Goal: Check status: Check status

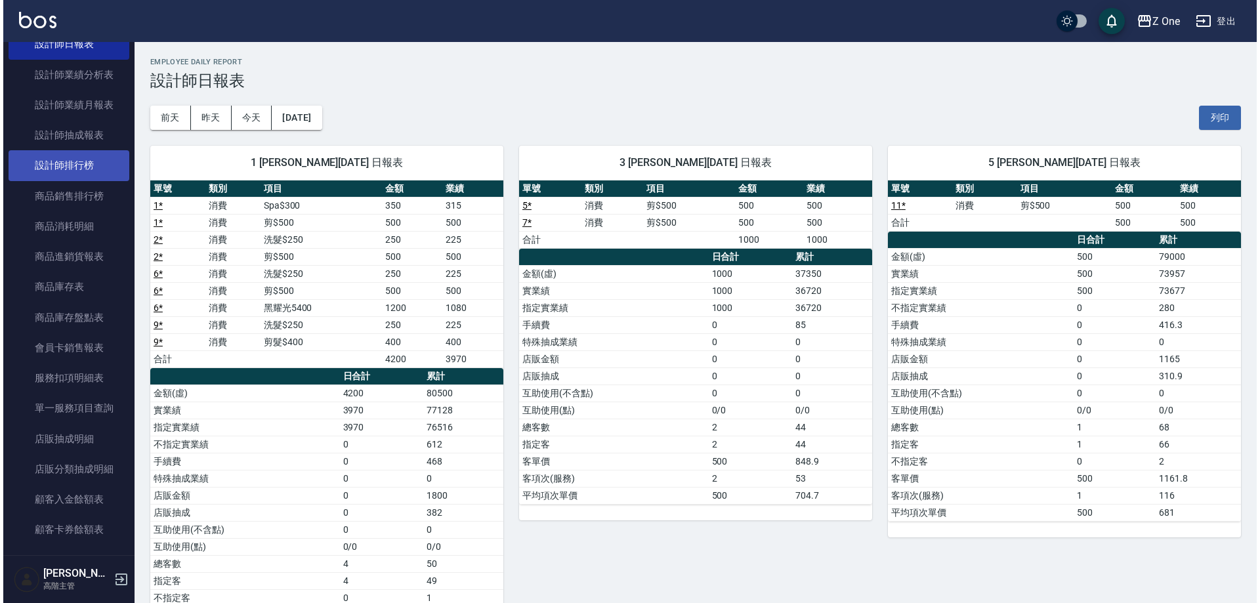
scroll to position [438, 0]
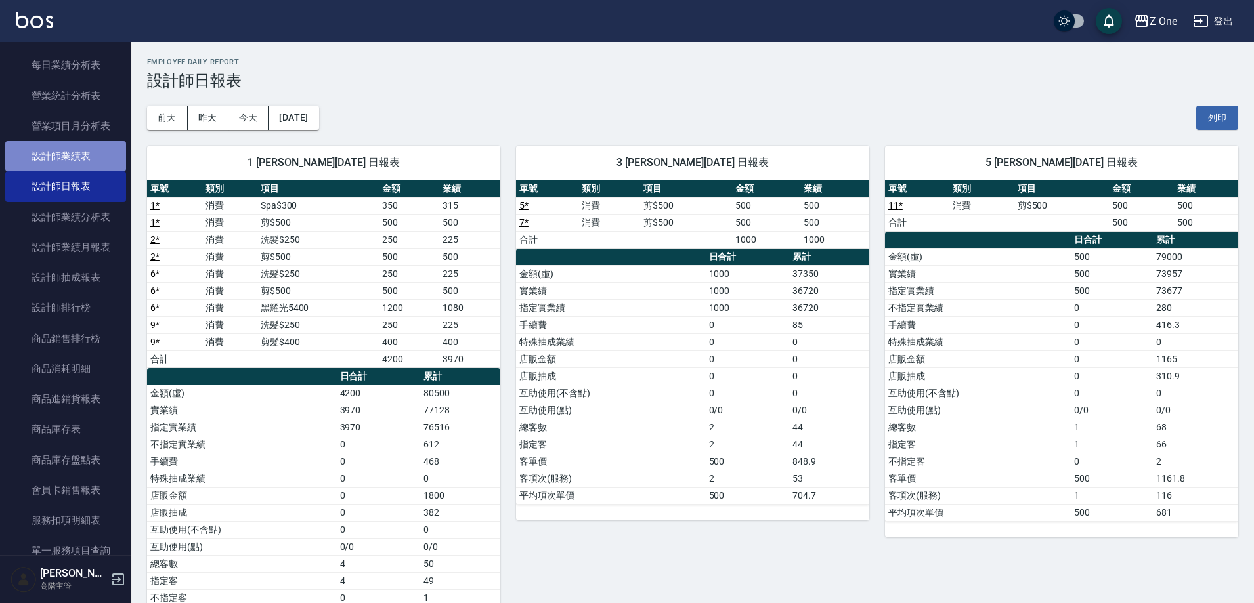
click at [75, 158] on link "設計師業績表" at bounding box center [65, 156] width 121 height 30
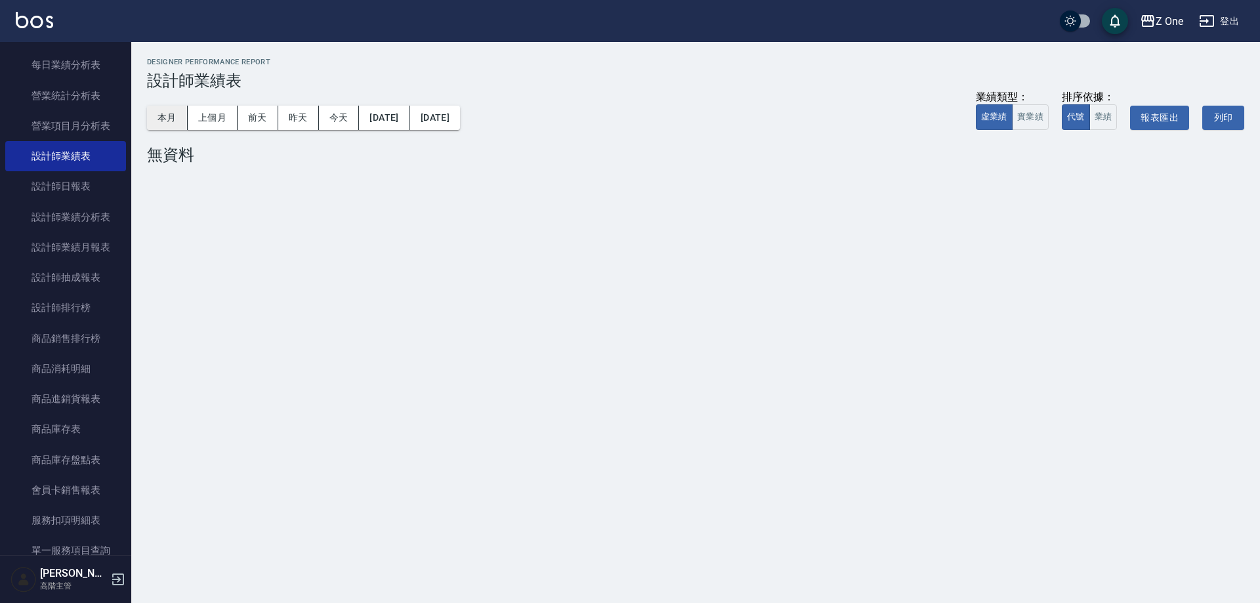
click at [169, 123] on button "本月" at bounding box center [167, 118] width 41 height 24
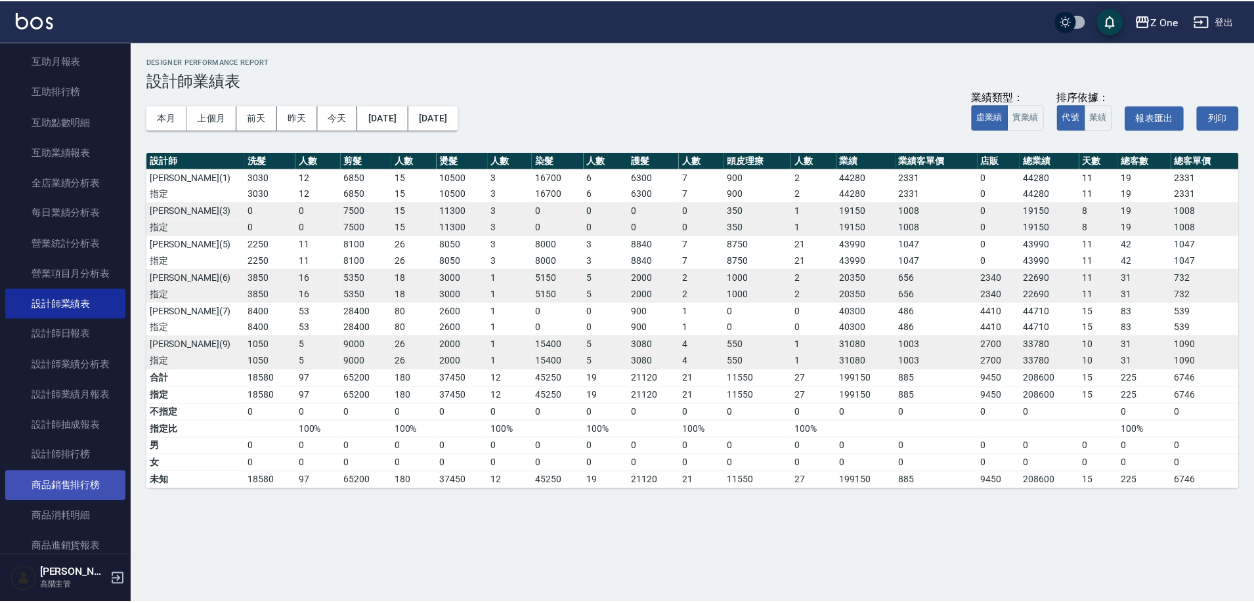
scroll to position [263, 0]
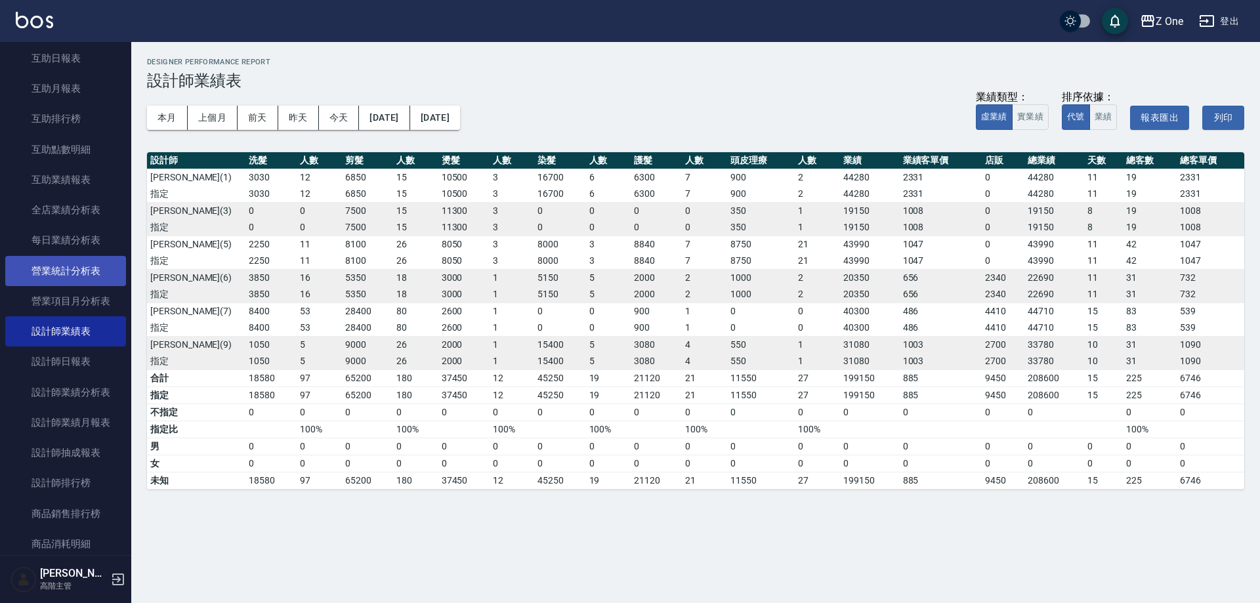
click at [82, 361] on link "設計師日報表" at bounding box center [65, 362] width 121 height 30
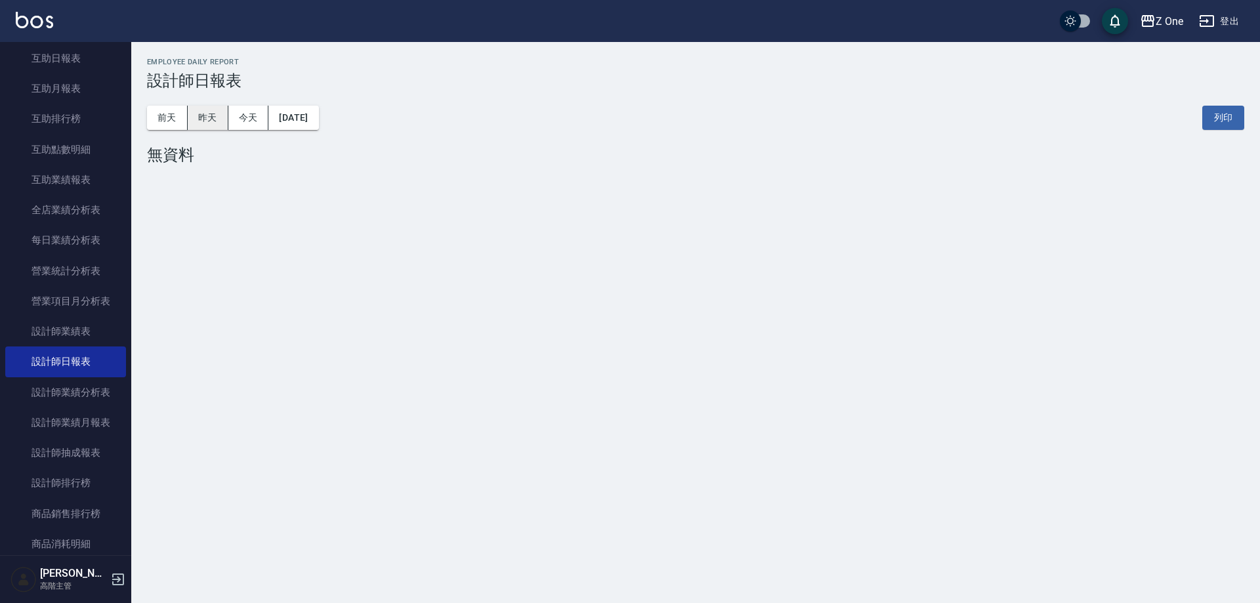
click at [217, 123] on button "昨天" at bounding box center [208, 118] width 41 height 24
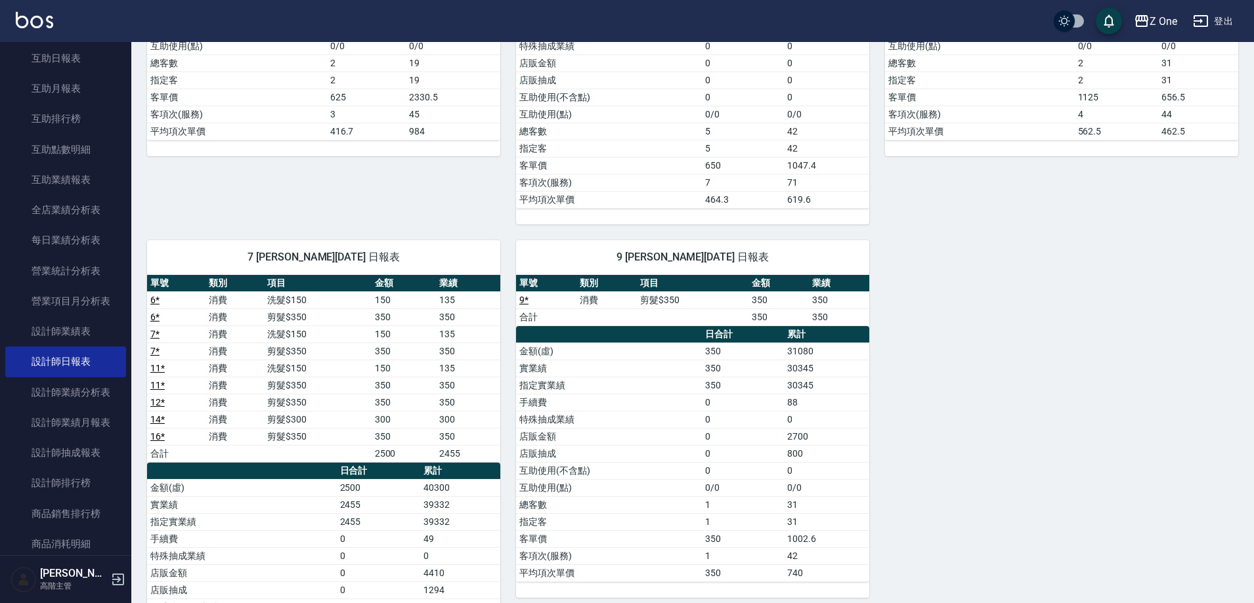
scroll to position [394, 0]
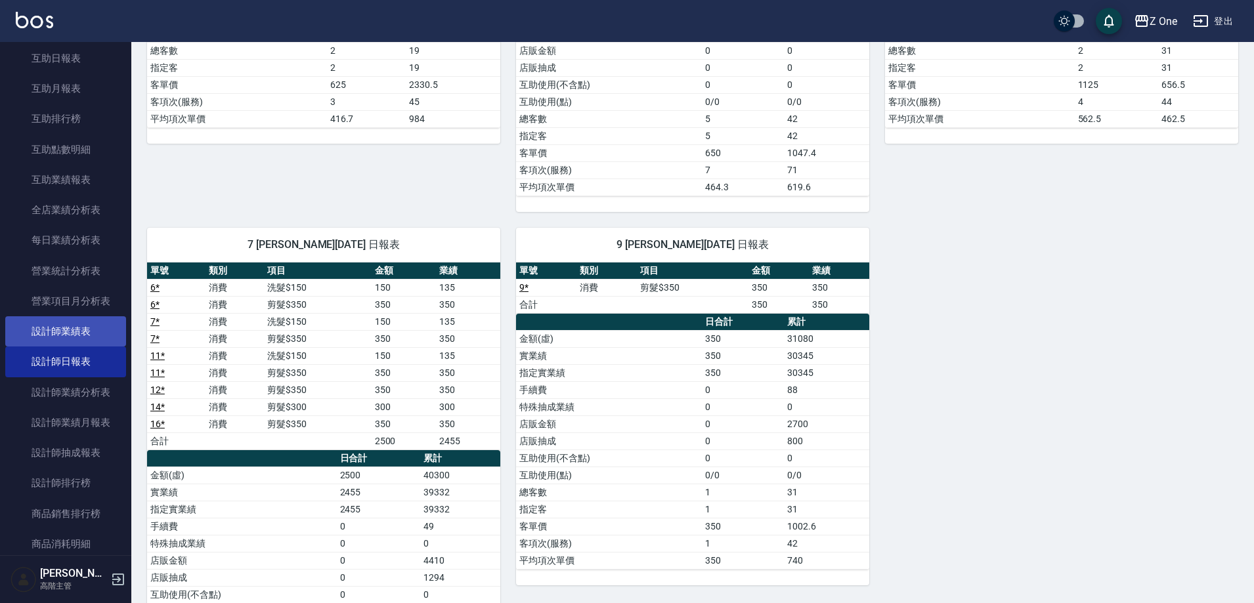
click at [68, 329] on link "設計師業績表" at bounding box center [65, 331] width 121 height 30
